Goal: Task Accomplishment & Management: Use online tool/utility

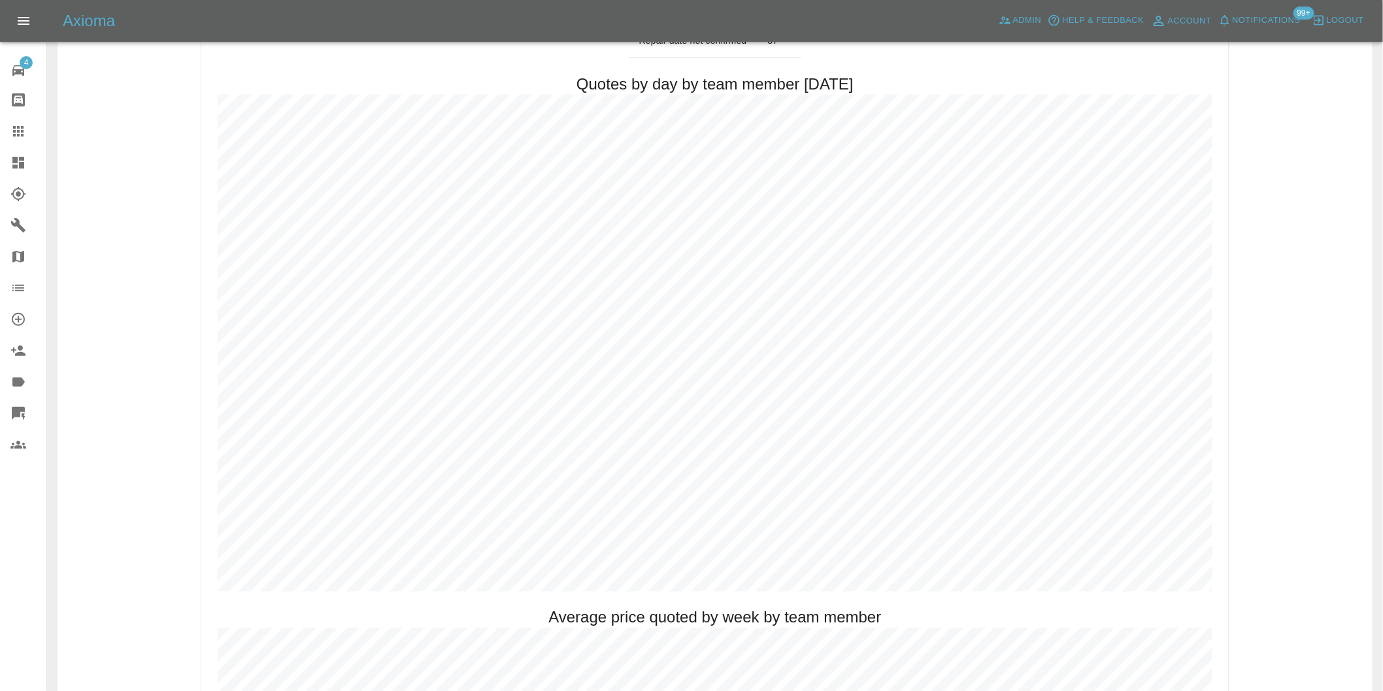
scroll to position [544, 0]
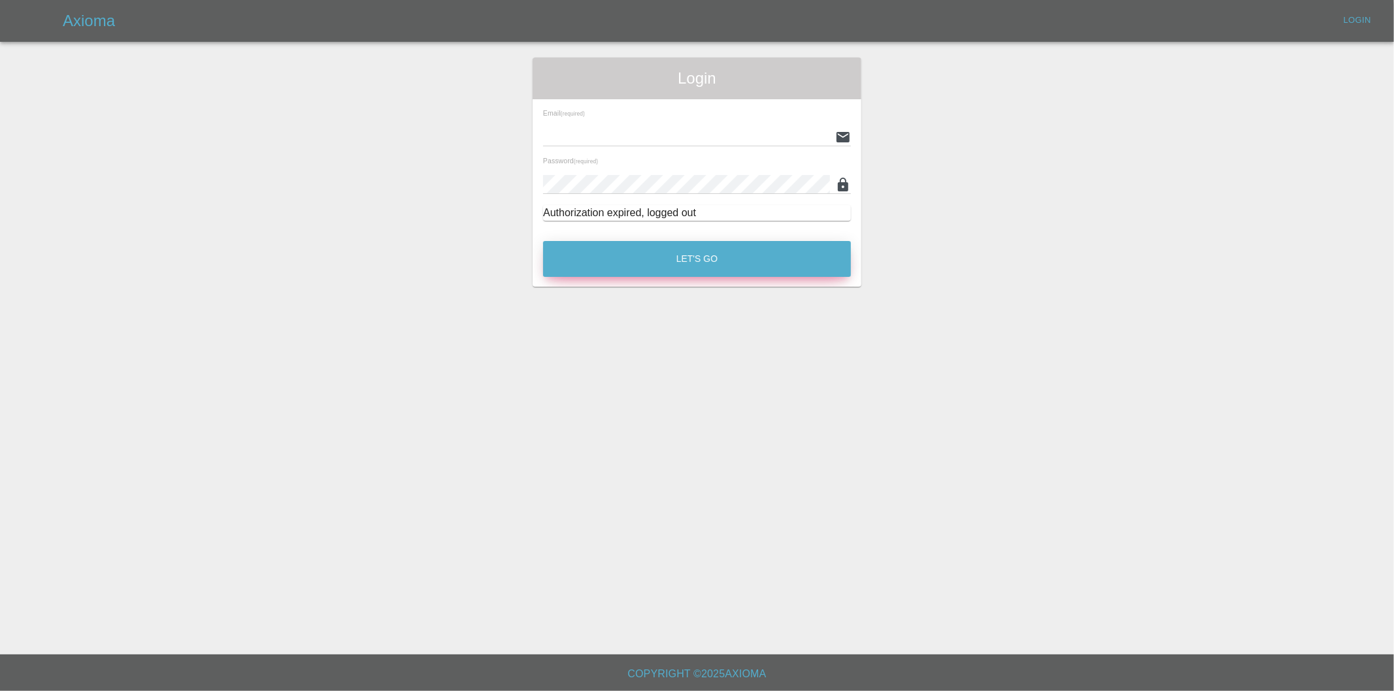
type input "[PERSON_NAME][EMAIL_ADDRESS][DOMAIN_NAME]"
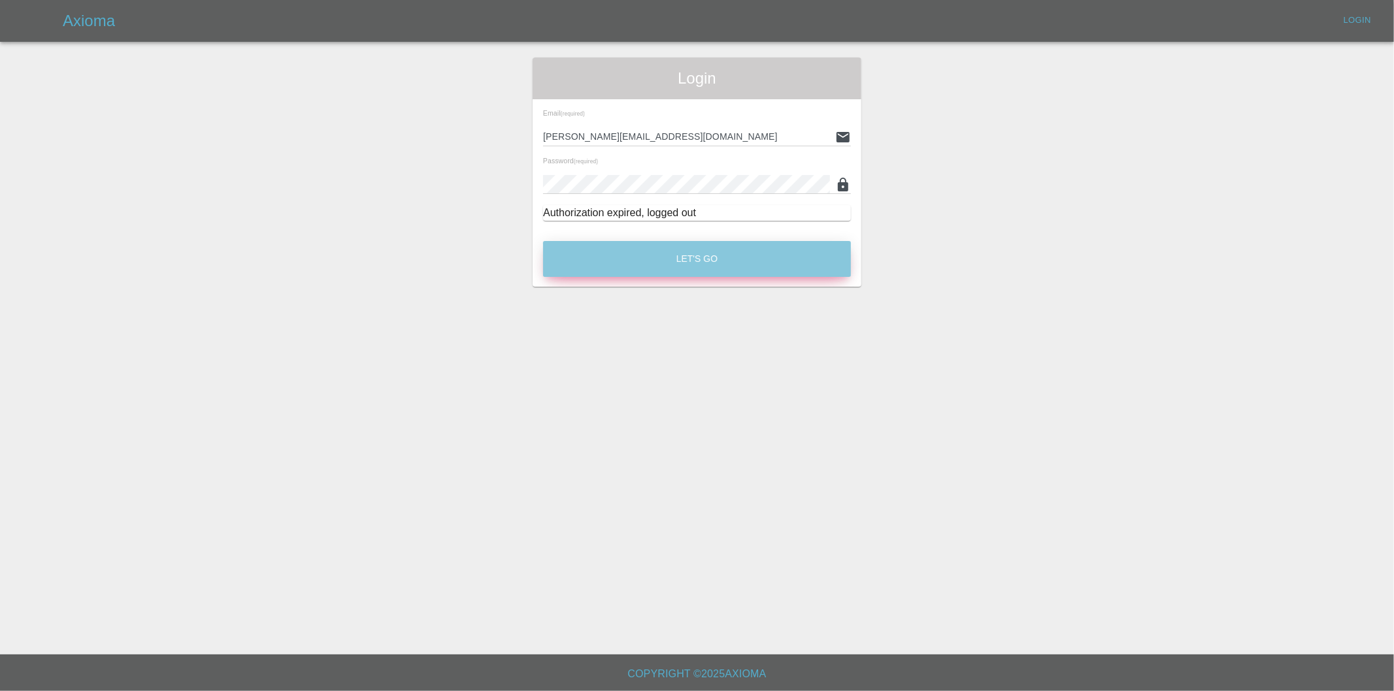
click at [648, 254] on button "Let's Go" at bounding box center [697, 259] width 308 height 36
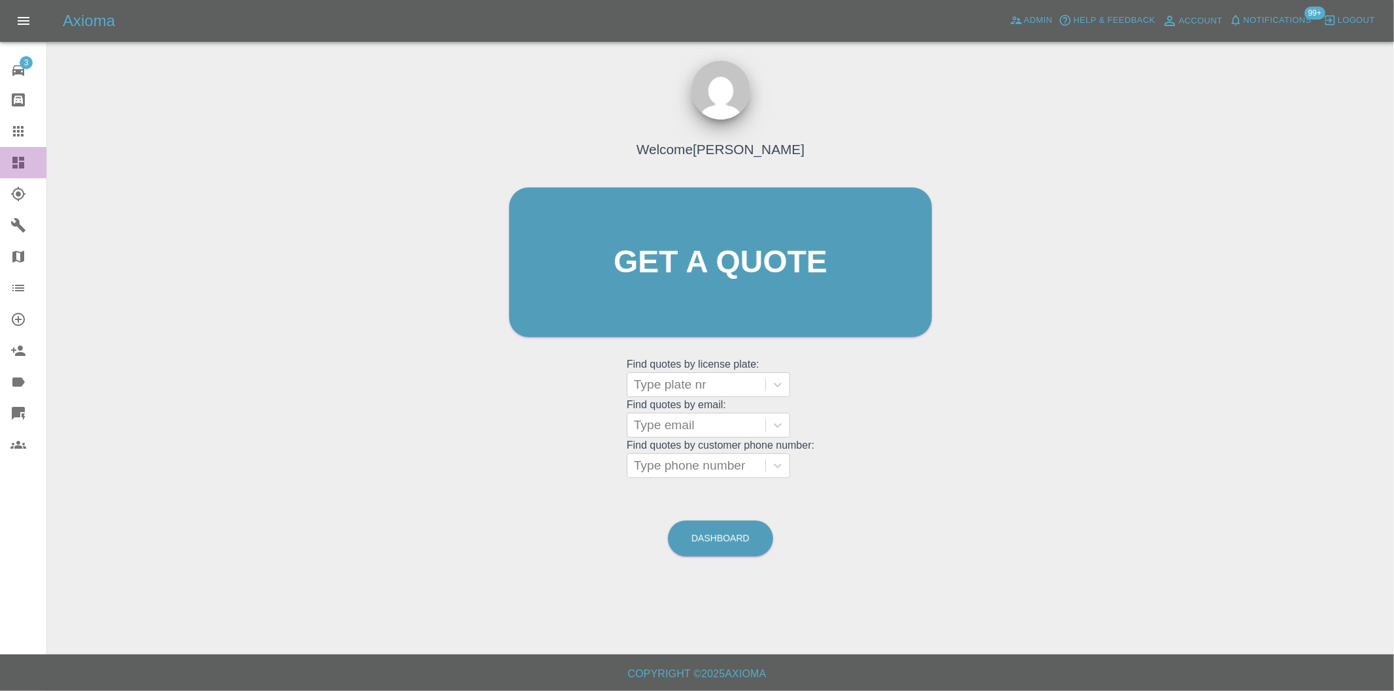
click at [14, 161] on icon at bounding box center [18, 163] width 12 height 12
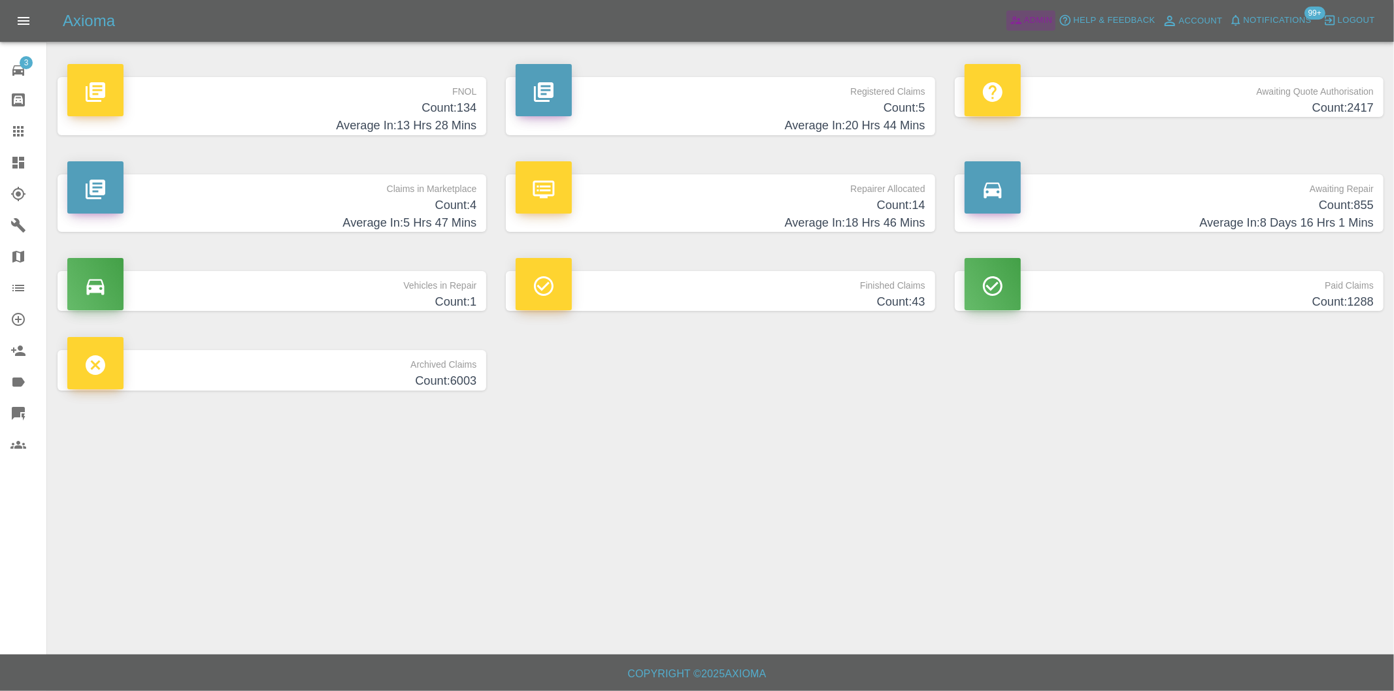
click at [1024, 13] on span "Admin" at bounding box center [1038, 20] width 29 height 15
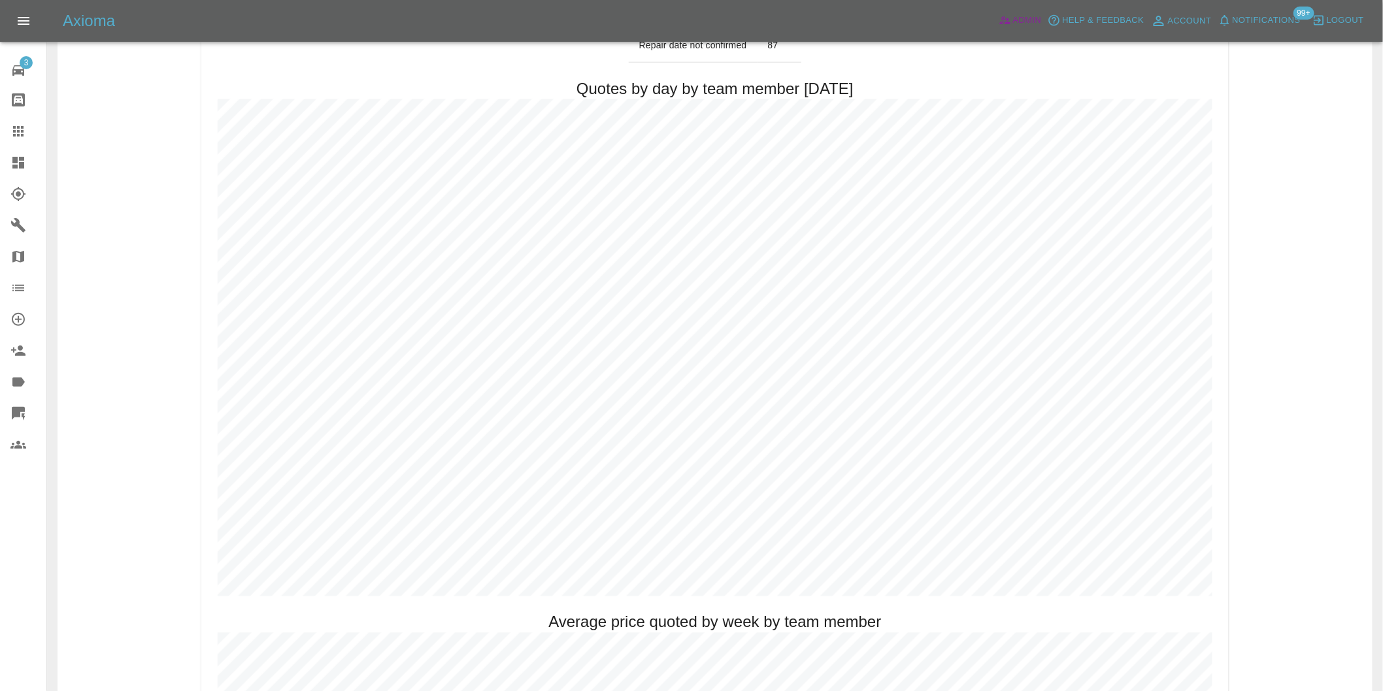
scroll to position [653, 0]
